Goal: Task Accomplishment & Management: Use online tool/utility

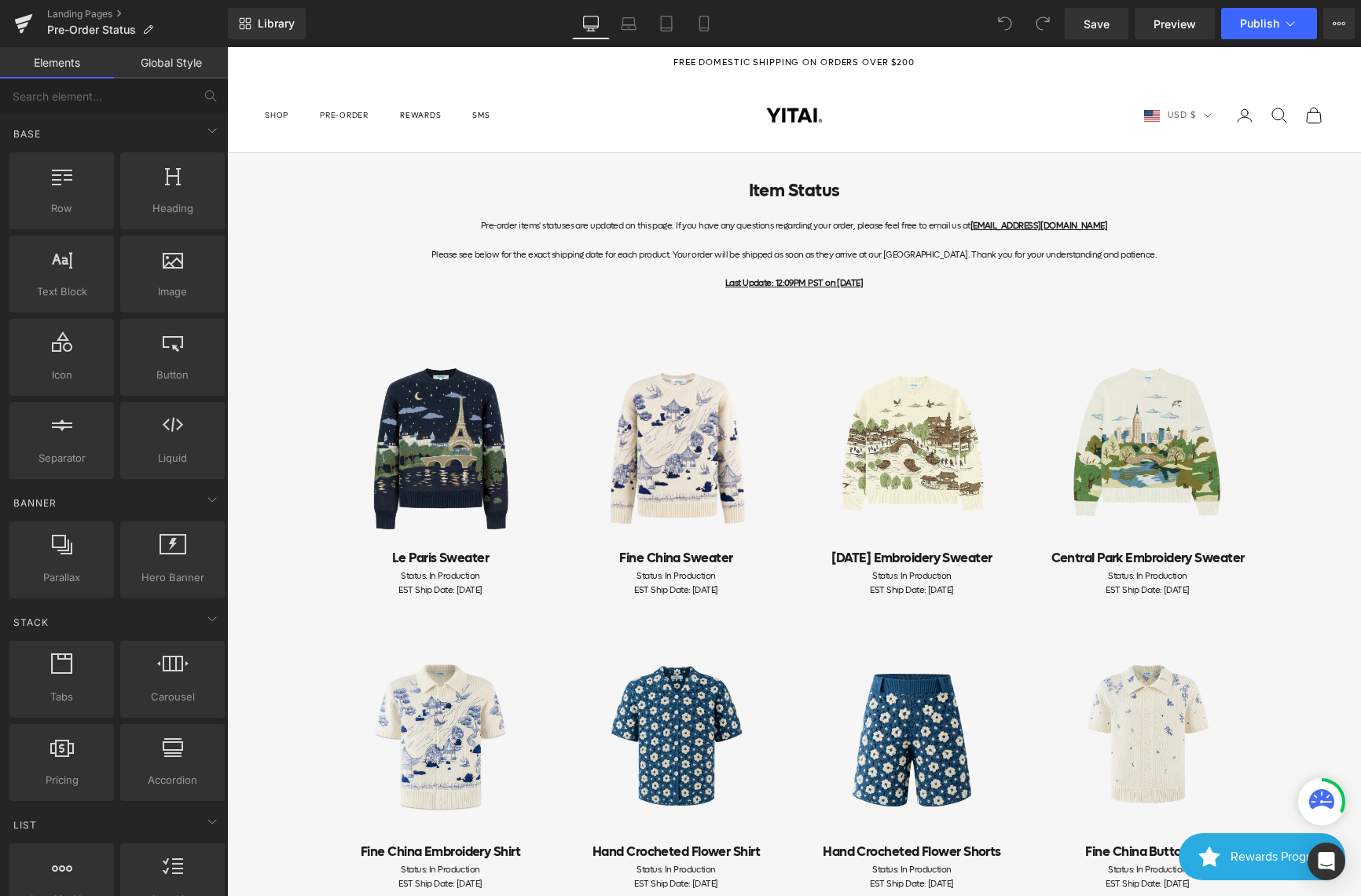
click at [764, 279] on u "Last Update: 12:09PM PST on [DATE]" at bounding box center [794, 283] width 137 height 12
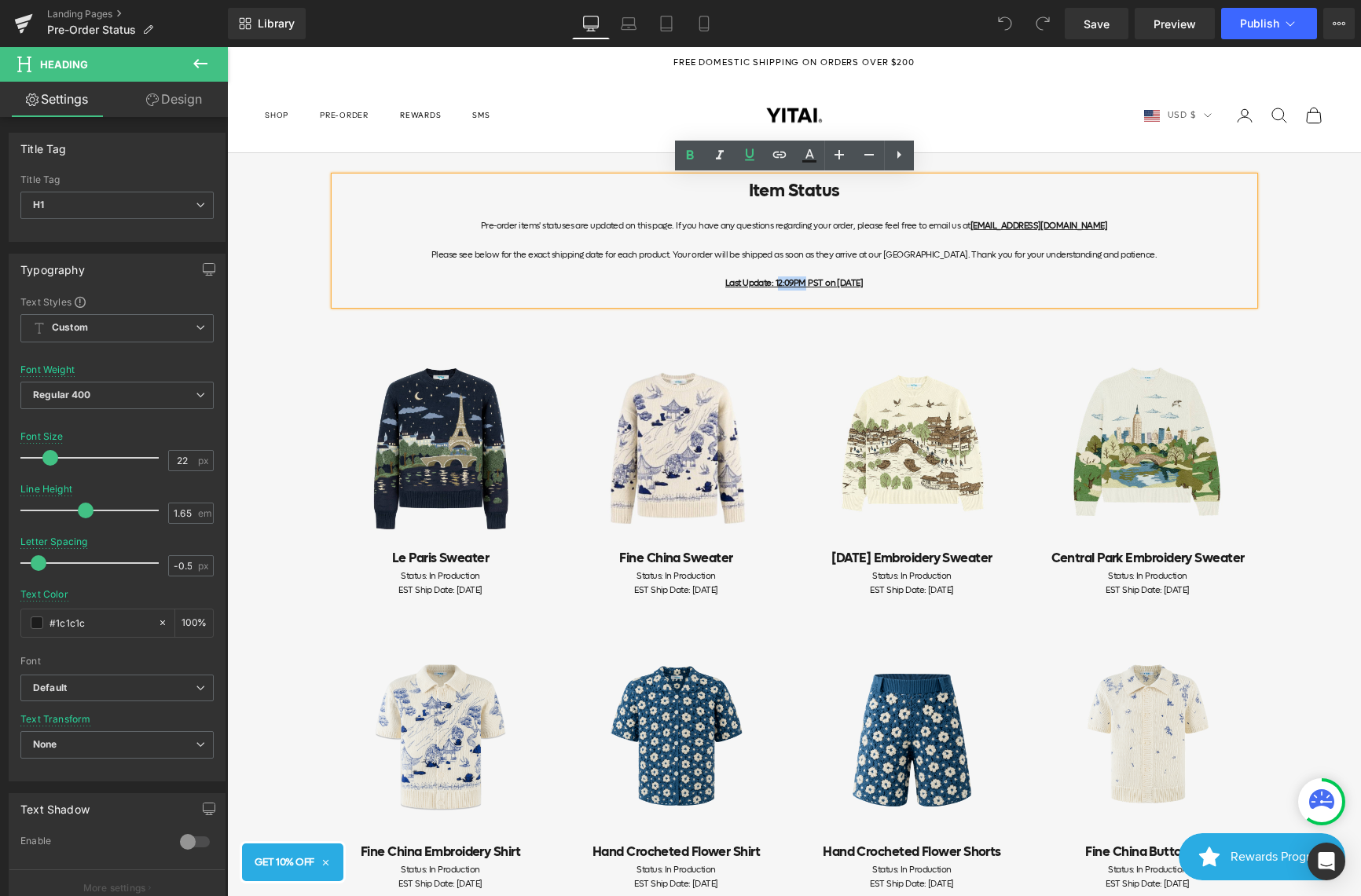
drag, startPoint x: 779, startPoint y: 284, endPoint x: 752, endPoint y: 284, distance: 27.0
click at [752, 284] on u "Last Update: 12:09PM PST on [DATE]" at bounding box center [794, 283] width 137 height 12
click at [859, 281] on u "Last Update: 10:55AM PST on [DATE]" at bounding box center [794, 283] width 138 height 12
click at [863, 281] on u "Last Update: 10:55AM PST on [DATE]" at bounding box center [794, 283] width 138 height 12
click at [1116, 32] on link "Save" at bounding box center [1096, 24] width 63 height 31
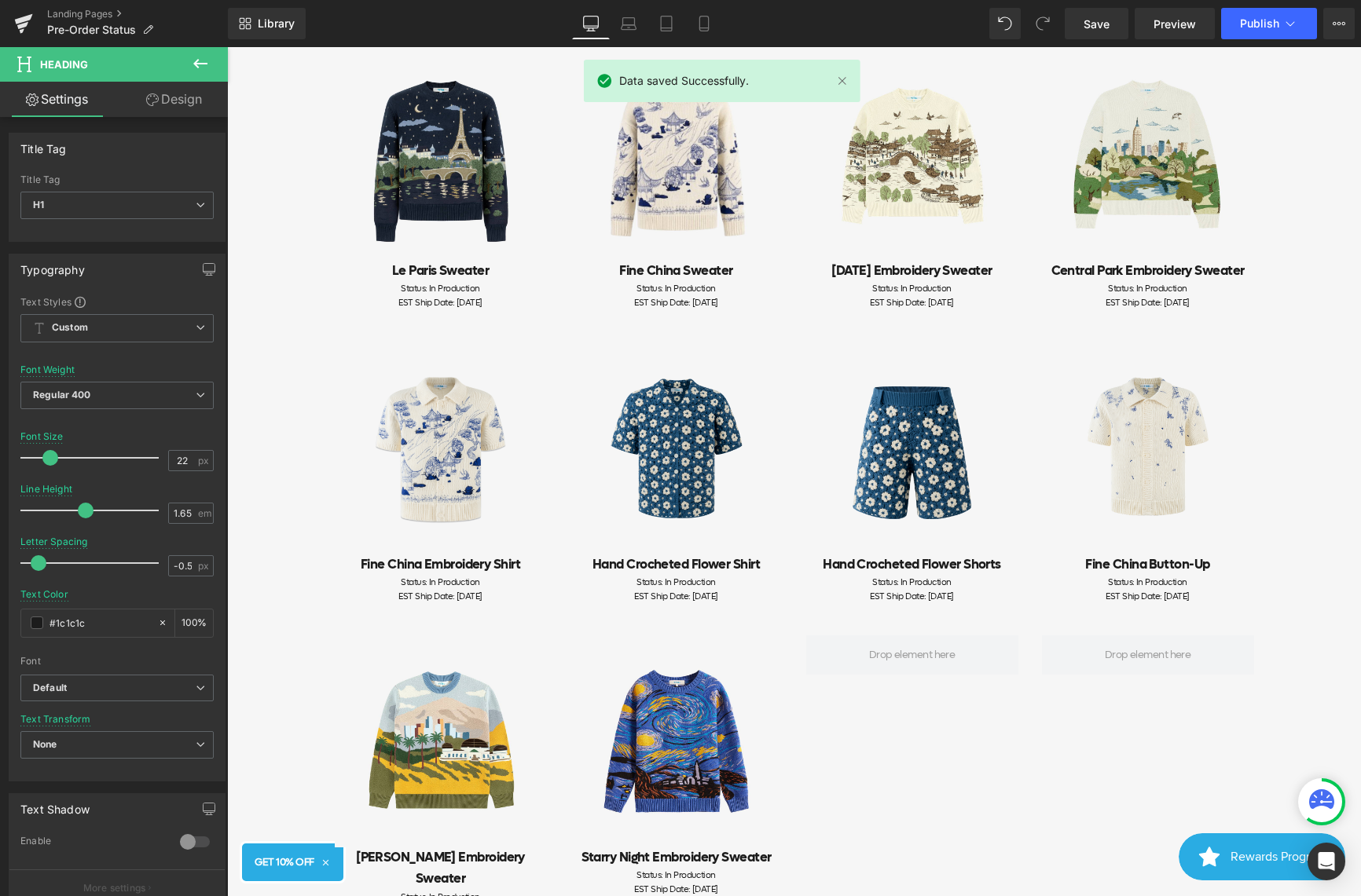
scroll to position [284, 0]
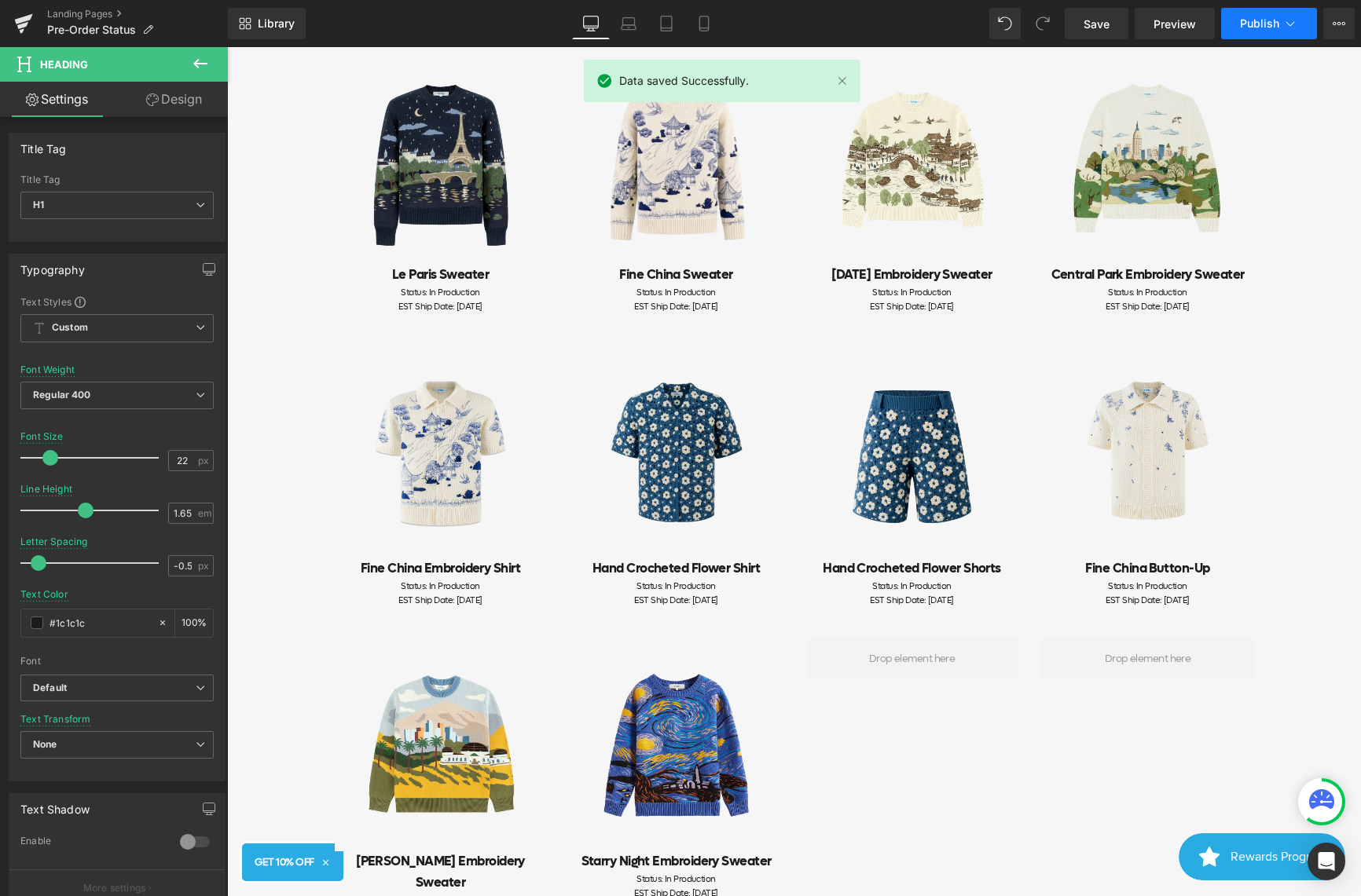
click at [1276, 26] on span "Publish" at bounding box center [1260, 23] width 39 height 12
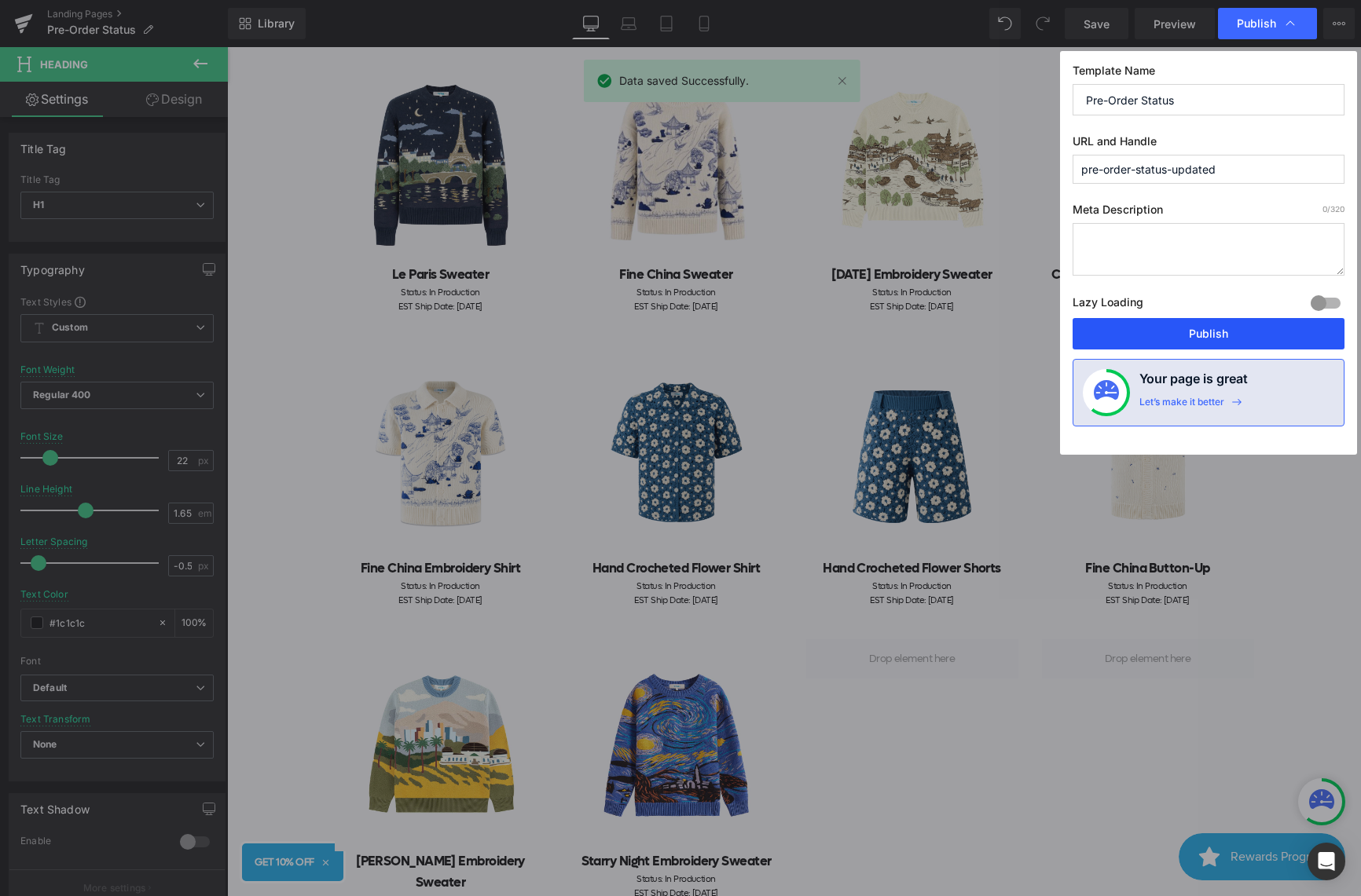
click at [1169, 334] on button "Publish" at bounding box center [1208, 334] width 272 height 31
